Goal: Check status: Check status

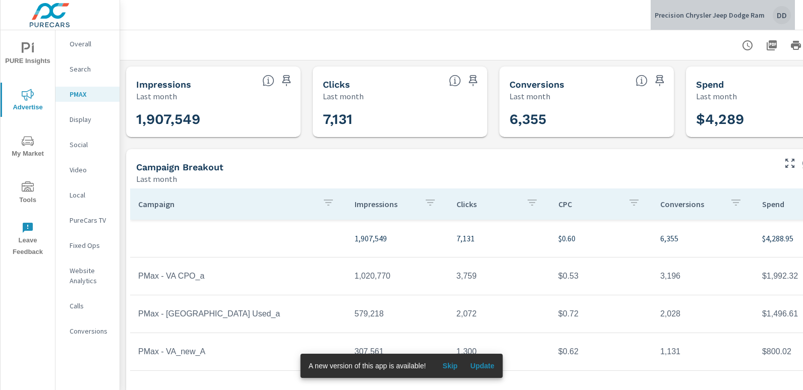
click at [783, 8] on div "DD" at bounding box center [781, 15] width 18 height 18
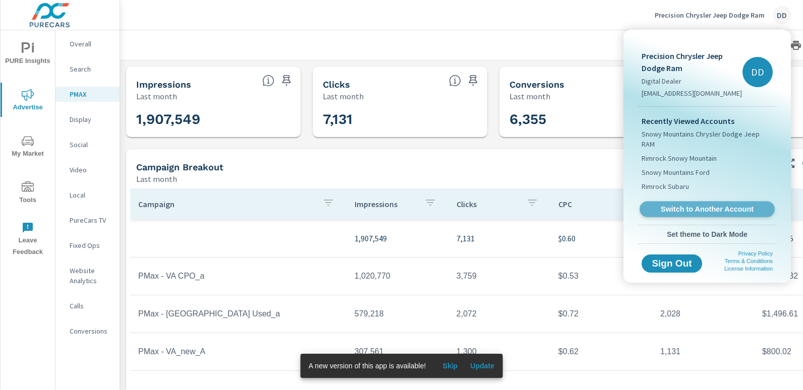
click at [709, 205] on span "Switch to Another Account" at bounding box center [707, 210] width 124 height 10
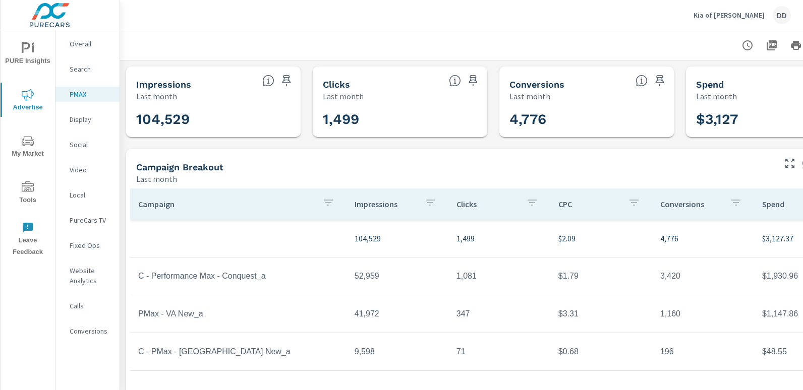
scroll to position [0, 71]
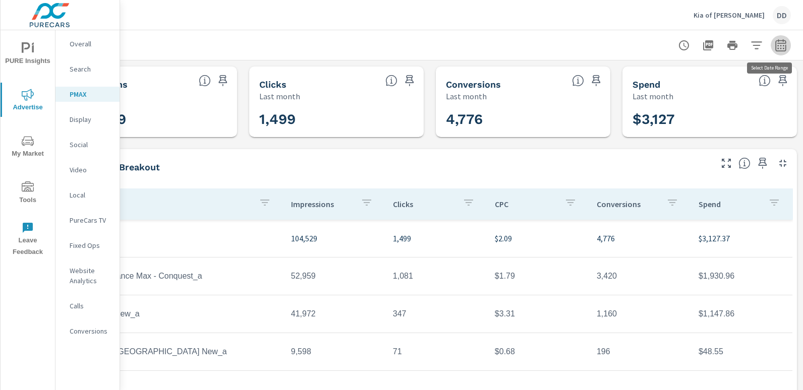
click at [781, 39] on button "button" at bounding box center [780, 45] width 20 height 20
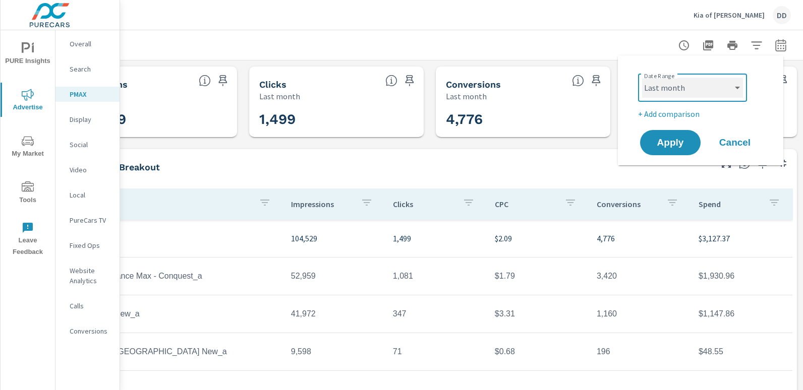
click at [688, 90] on select "Custom [DATE] Last week Last 7 days Last 14 days Last 30 days Last 45 days Last…" at bounding box center [692, 88] width 101 height 20
click at [642, 78] on select "Custom [DATE] Last week Last 7 days Last 14 days Last 30 days Last 45 days Last…" at bounding box center [692, 88] width 101 height 20
select select "custom"
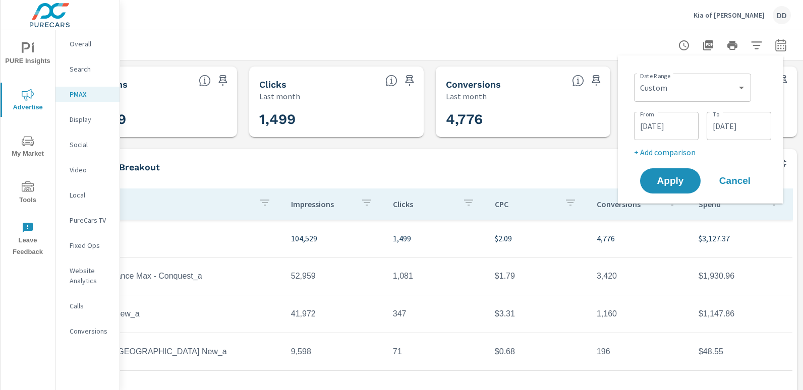
click at [663, 154] on p "+ Add comparison" at bounding box center [702, 152] width 137 height 12
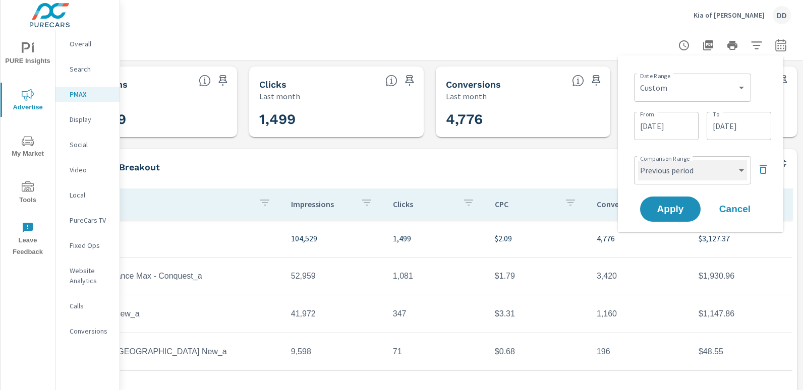
click at [667, 167] on select "Custom Previous period Previous month Previous year" at bounding box center [692, 170] width 109 height 20
click at [638, 160] on select "Custom Previous period Previous month Previous year" at bounding box center [692, 170] width 109 height 20
select select "custom"
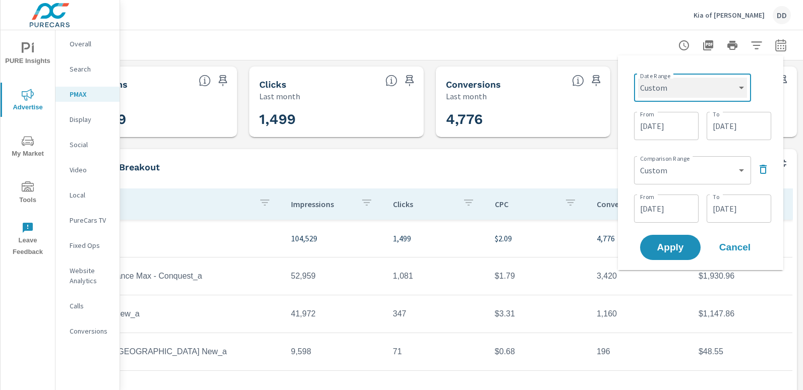
click at [664, 96] on select "Custom [DATE] Last week Last 7 days Last 14 days Last 30 days Last 45 days Last…" at bounding box center [692, 88] width 109 height 20
click at [638, 78] on select "Custom [DATE] Last week Last 7 days Last 14 days Last 30 days Last 45 days Last…" at bounding box center [692, 88] width 109 height 20
select select "Year to date"
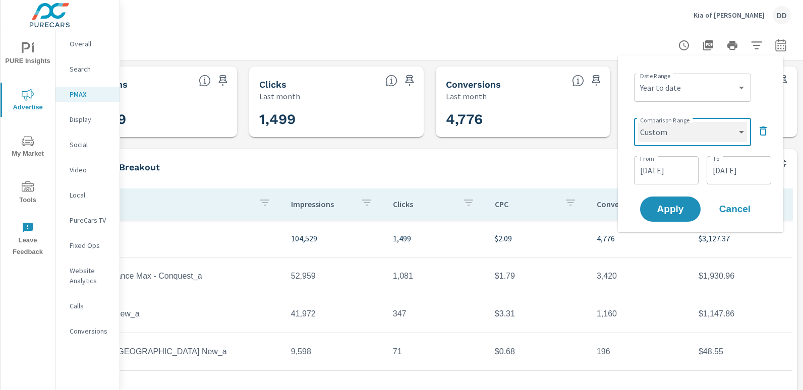
click at [674, 135] on select "Custom Previous period Previous month Previous year" at bounding box center [692, 132] width 109 height 20
click at [638, 122] on select "Custom Previous period Previous month Previous year" at bounding box center [692, 132] width 109 height 20
click at [691, 130] on select "Custom Previous period Previous month Previous year" at bounding box center [692, 132] width 109 height 20
click at [638, 122] on select "Custom Previous period Previous month Previous year" at bounding box center [692, 132] width 109 height 20
select select "Previous year"
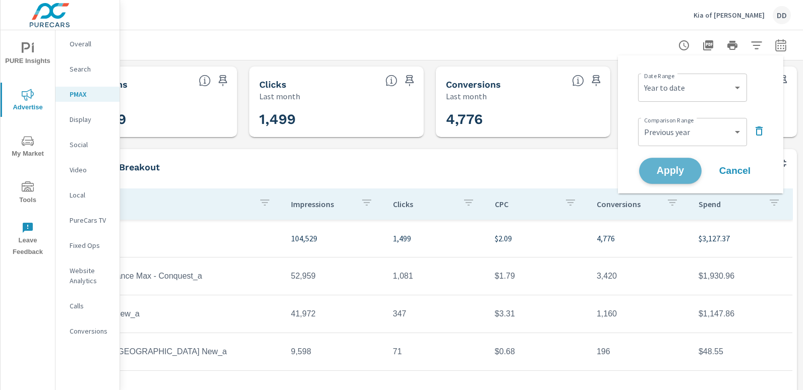
click at [674, 170] on span "Apply" at bounding box center [669, 171] width 41 height 10
